Goal: Entertainment & Leisure: Consume media (video, audio)

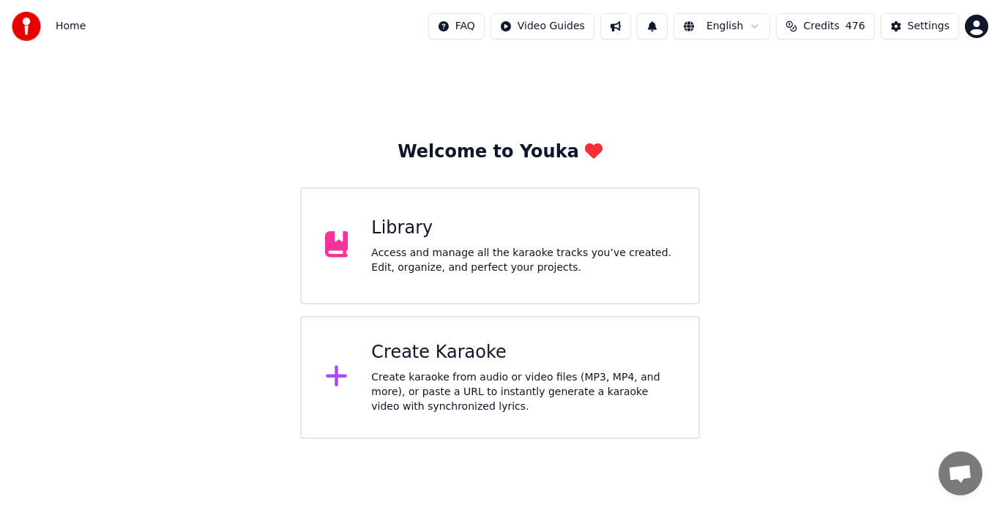
click at [414, 252] on div "Access and manage all the karaoke tracks you’ve created. Edit, organize, and pe…" at bounding box center [523, 260] width 304 height 29
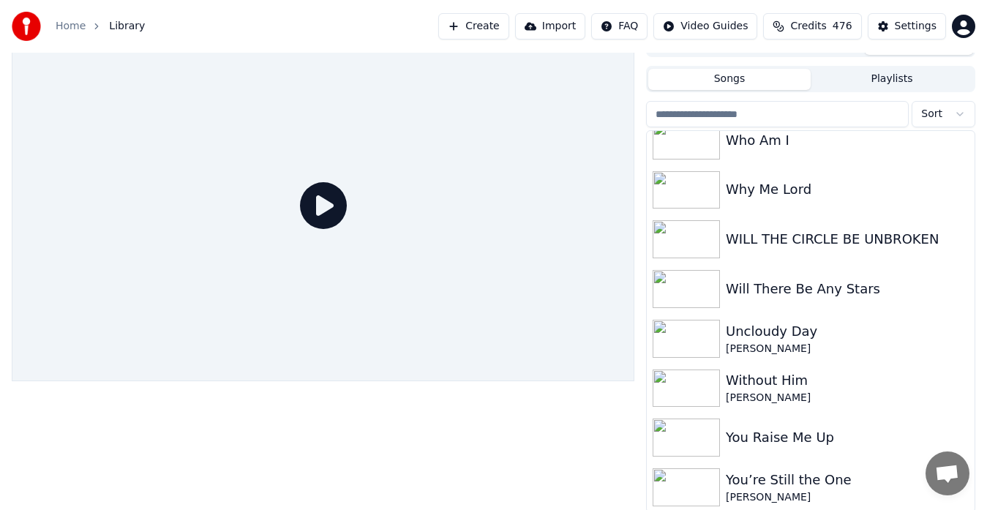
scroll to position [25, 0]
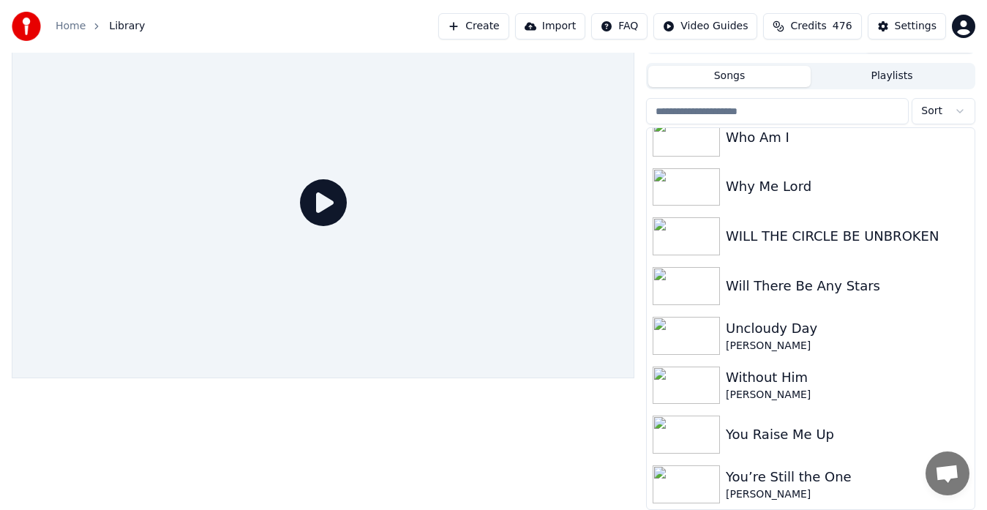
click at [893, 78] on button "Playlists" at bounding box center [892, 76] width 163 height 21
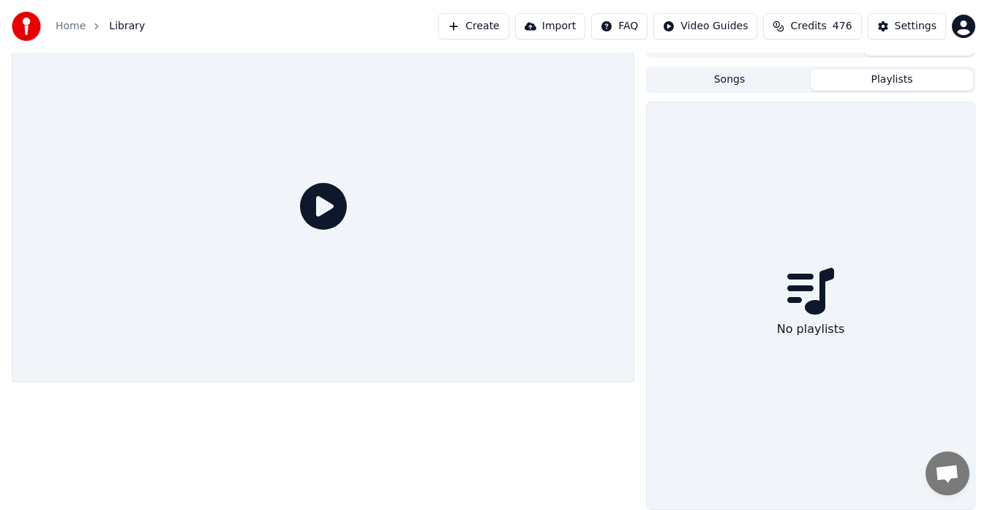
click at [735, 82] on button "Songs" at bounding box center [730, 80] width 163 height 21
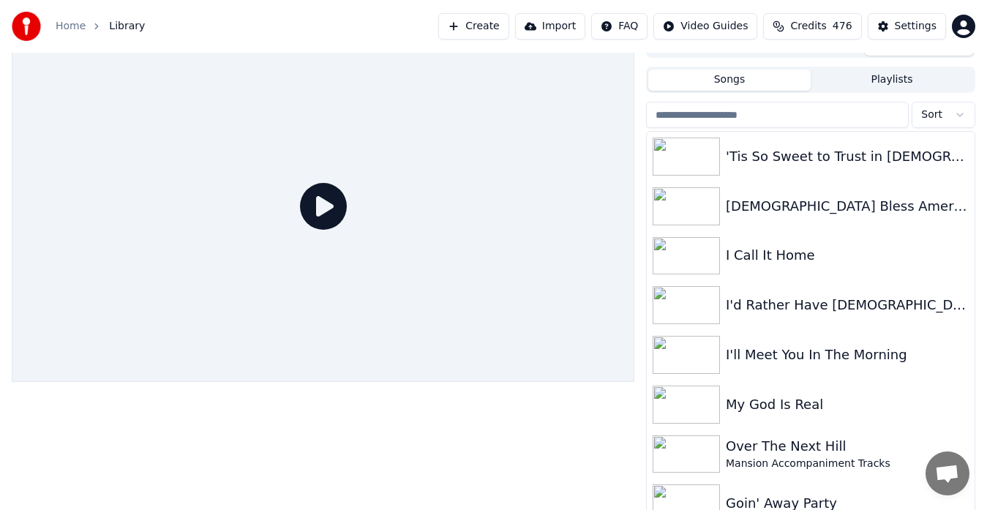
click at [887, 86] on button "Playlists" at bounding box center [892, 80] width 163 height 21
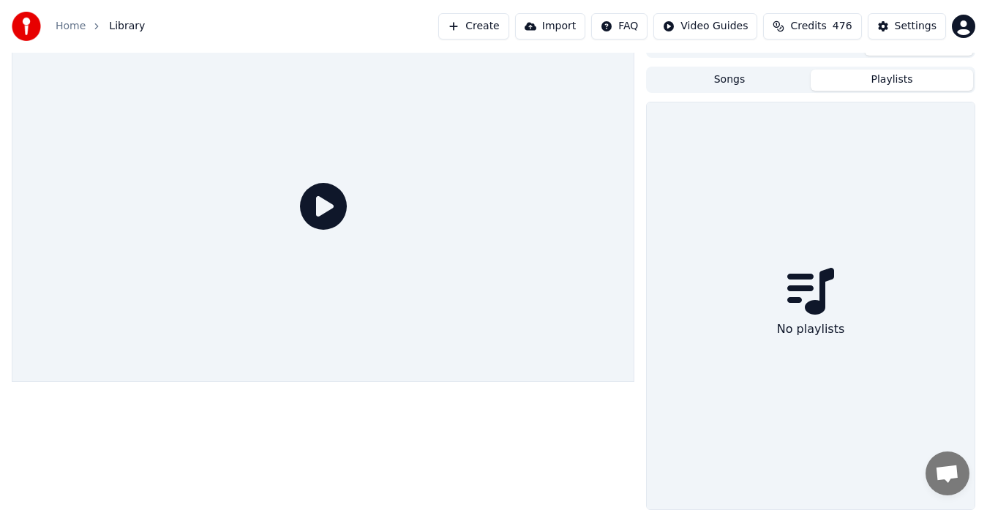
click at [729, 82] on button "Songs" at bounding box center [730, 80] width 163 height 21
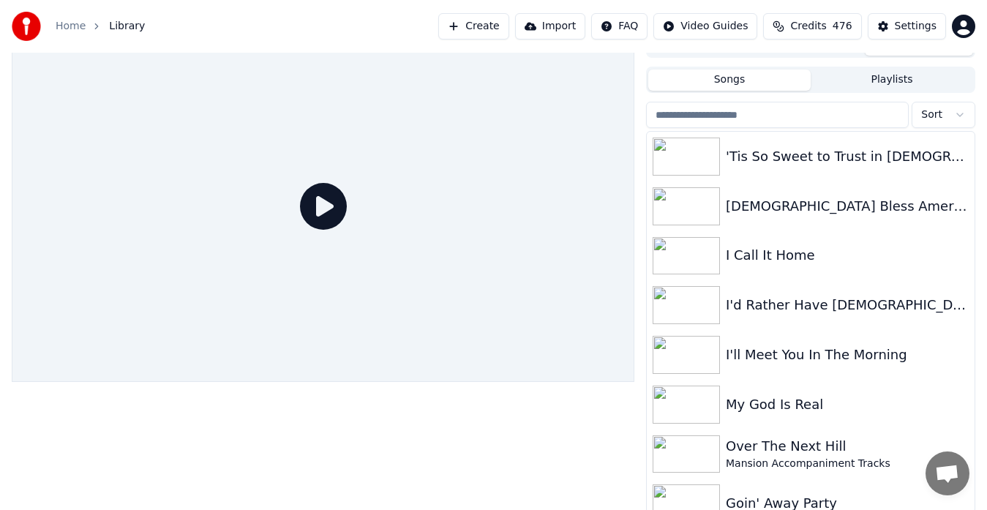
scroll to position [0, 0]
